Goal: Information Seeking & Learning: Learn about a topic

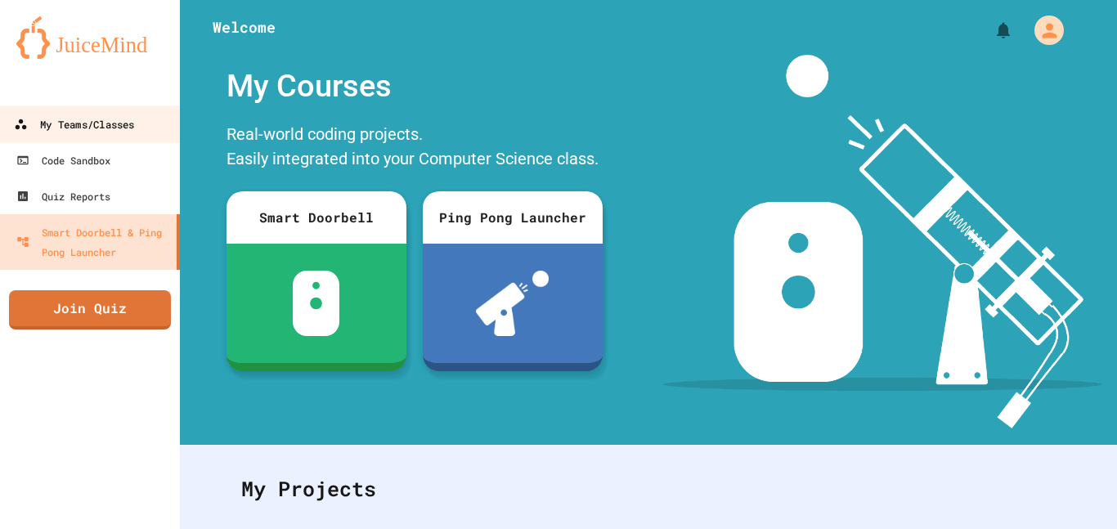
click at [150, 115] on link "My Teams/Classes" at bounding box center [91, 123] width 186 height 37
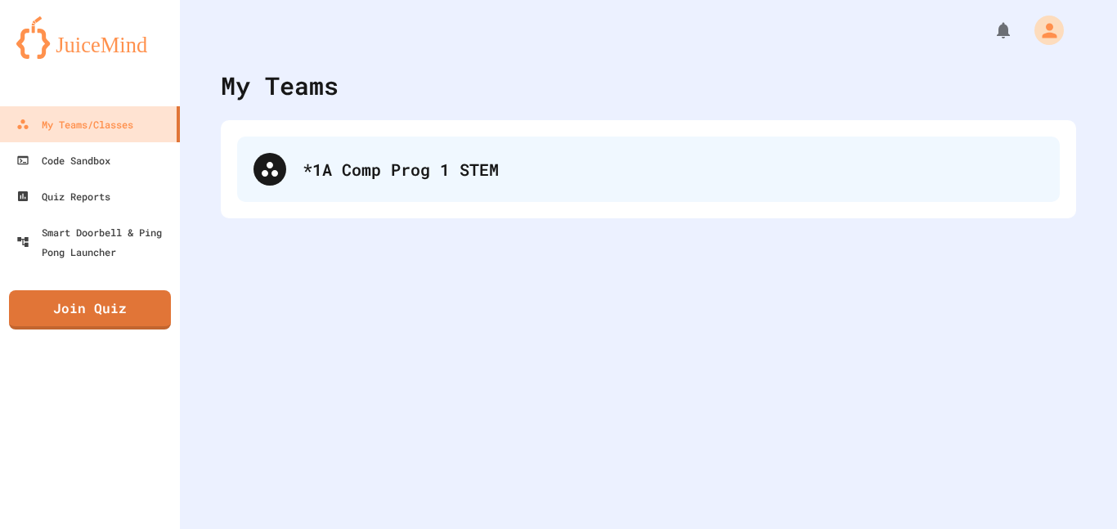
click at [378, 170] on div "*1A Comp Prog 1 STEM" at bounding box center [672, 169] width 741 height 25
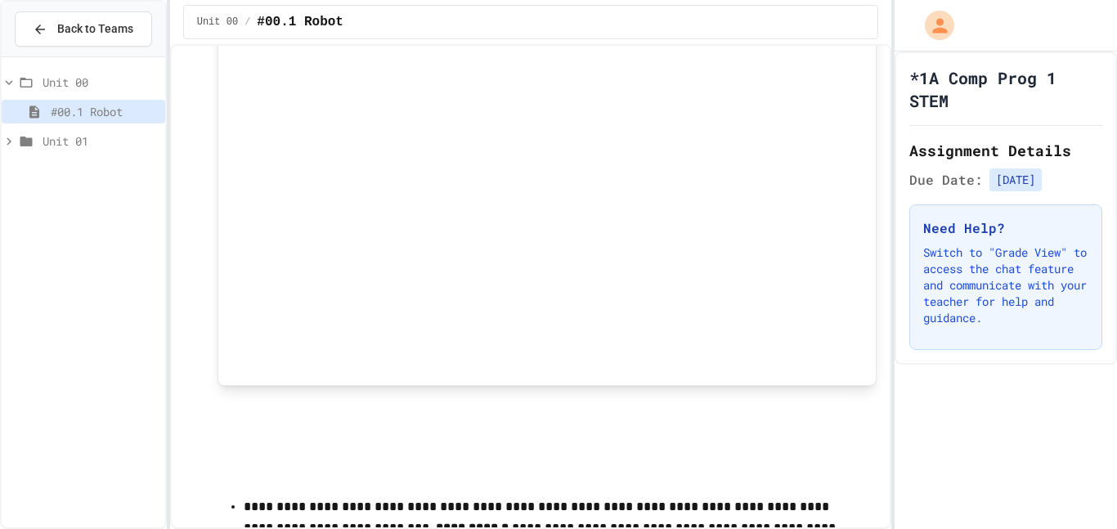
scroll to position [549, 0]
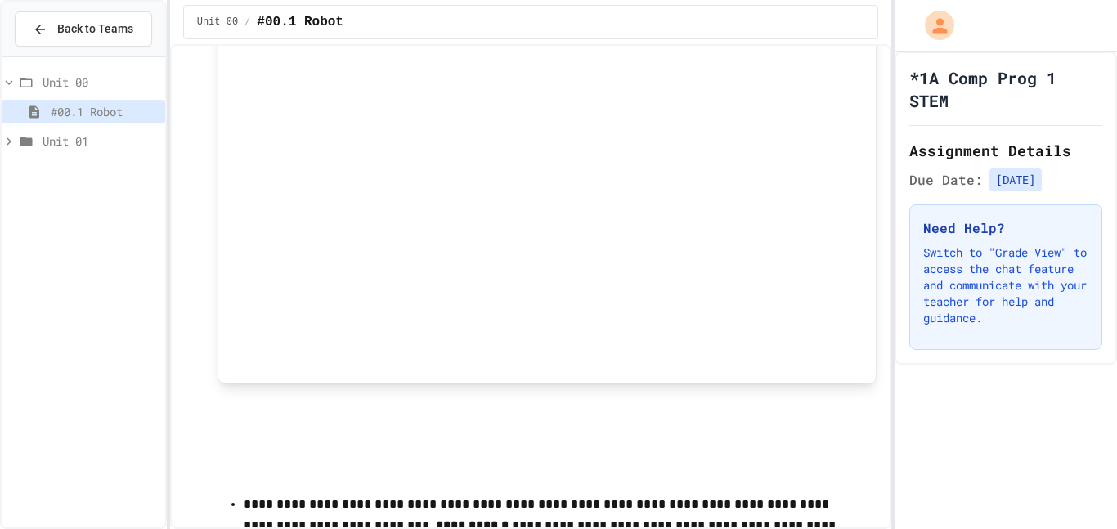
click at [78, 142] on span "Unit 01" at bounding box center [101, 140] width 116 height 17
click at [82, 183] on div "#100-Python" at bounding box center [84, 173] width 164 height 29
click at [84, 173] on span "#100-Python" at bounding box center [105, 170] width 108 height 17
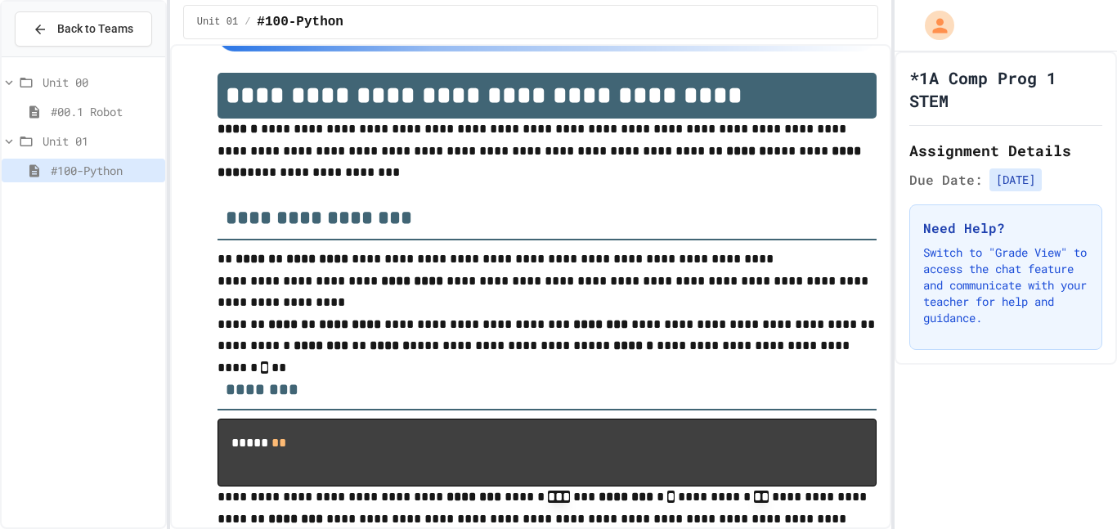
scroll to position [130, 0]
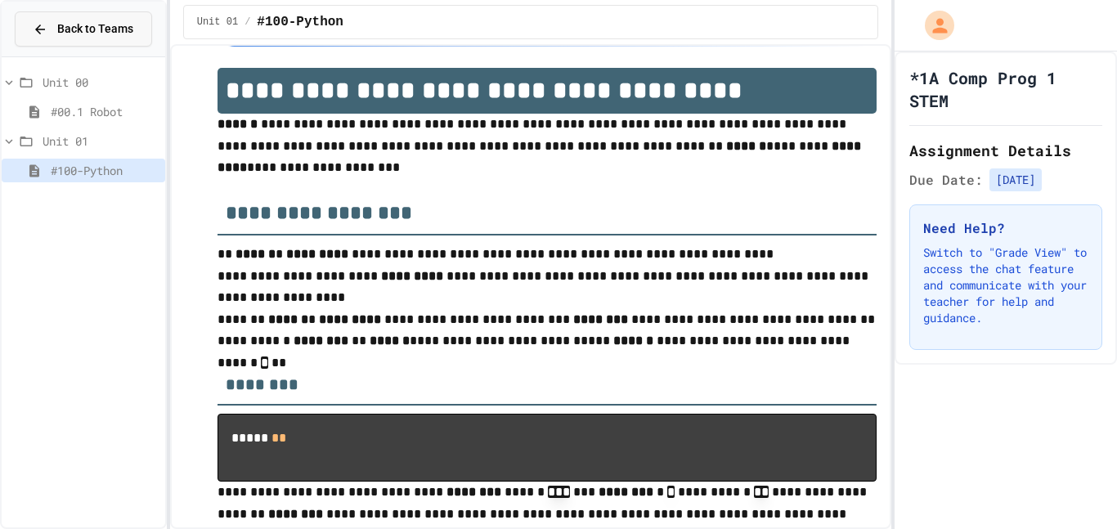
click at [115, 25] on span "Back to Teams" at bounding box center [95, 28] width 76 height 17
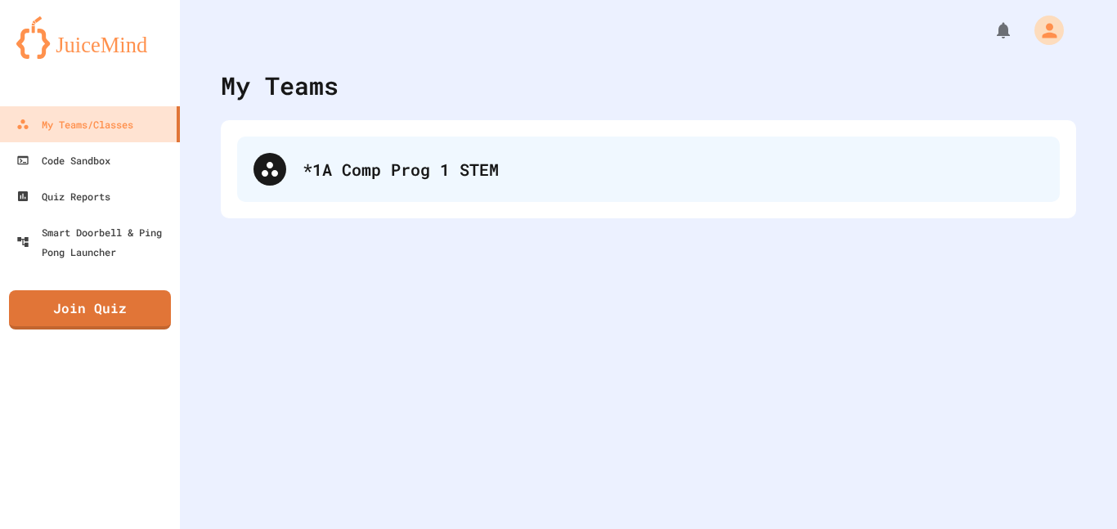
click at [417, 177] on div "*1A Comp Prog 1 STEM" at bounding box center [672, 169] width 741 height 25
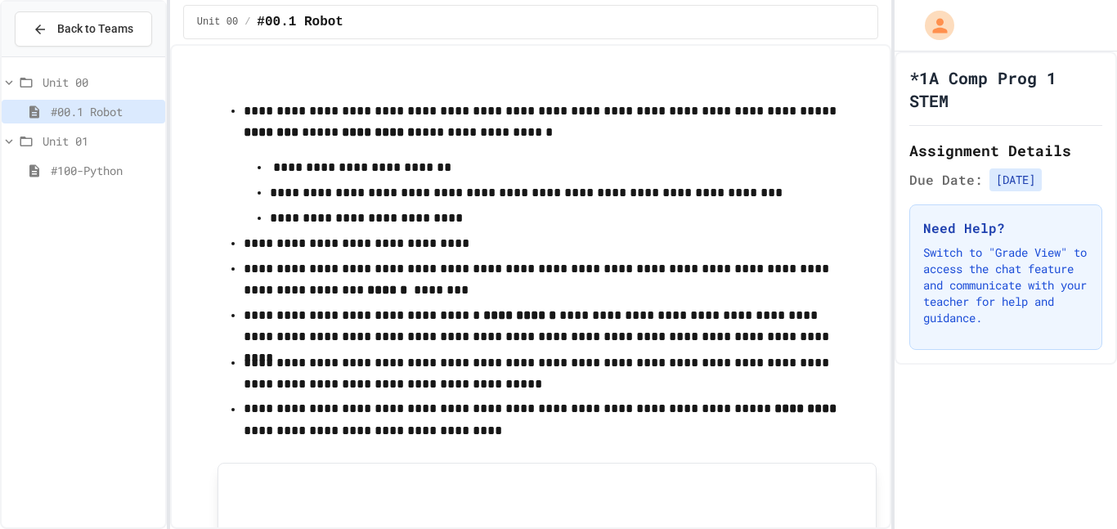
click at [56, 171] on span "#100-Python" at bounding box center [105, 170] width 108 height 17
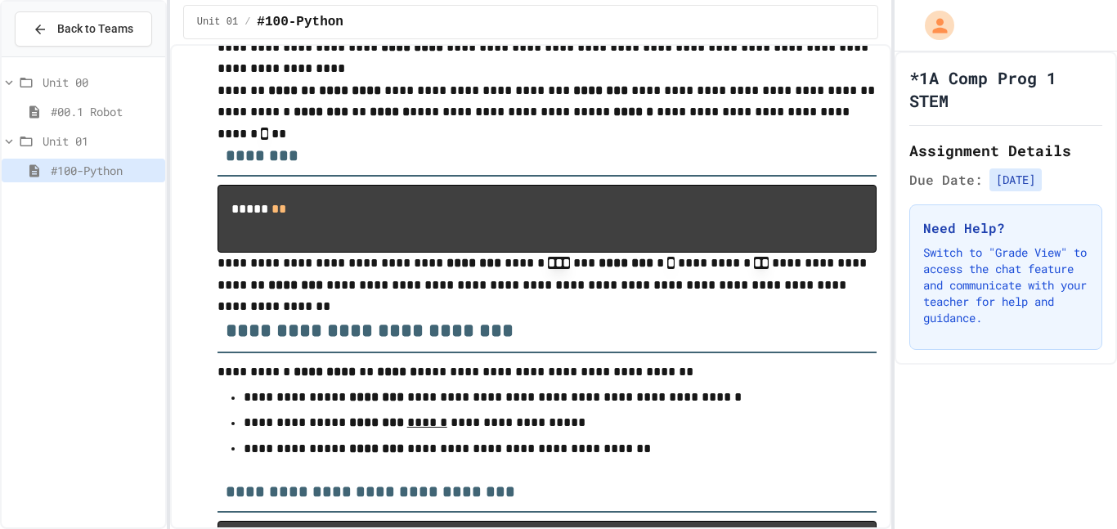
scroll to position [361, 0]
